Goal: Information Seeking & Learning: Learn about a topic

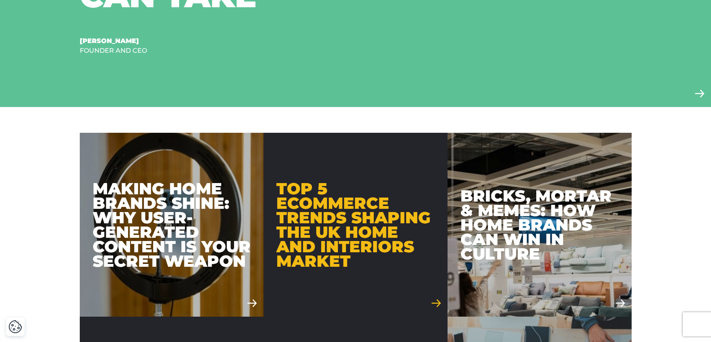
scroll to position [408, 0]
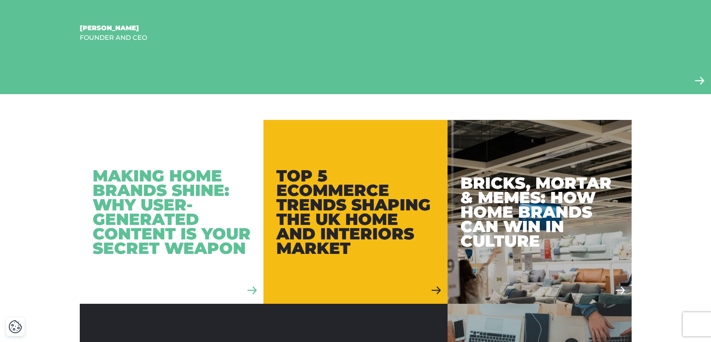
click at [219, 201] on div "Making Home Brands Shine: Why User-Generated Content is Your Secret Weapon" at bounding box center [172, 212] width 158 height 87
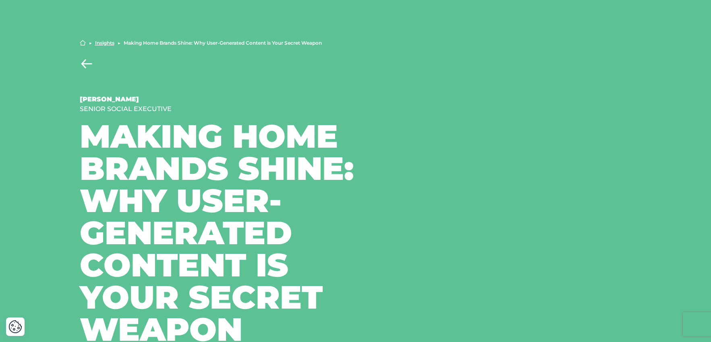
scroll to position [52, 0]
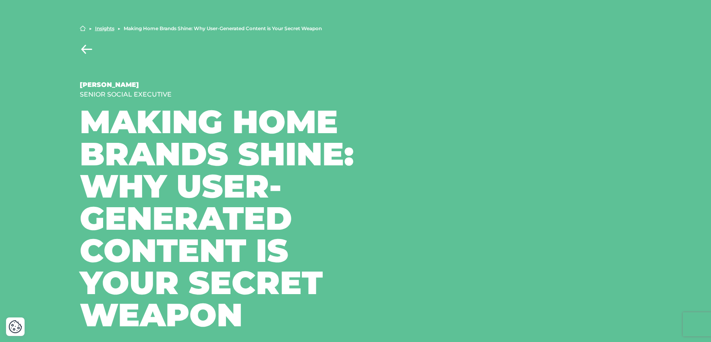
click at [88, 50] on link "Back to Insights" at bounding box center [87, 49] width 14 height 10
